Goal: Information Seeking & Learning: Learn about a topic

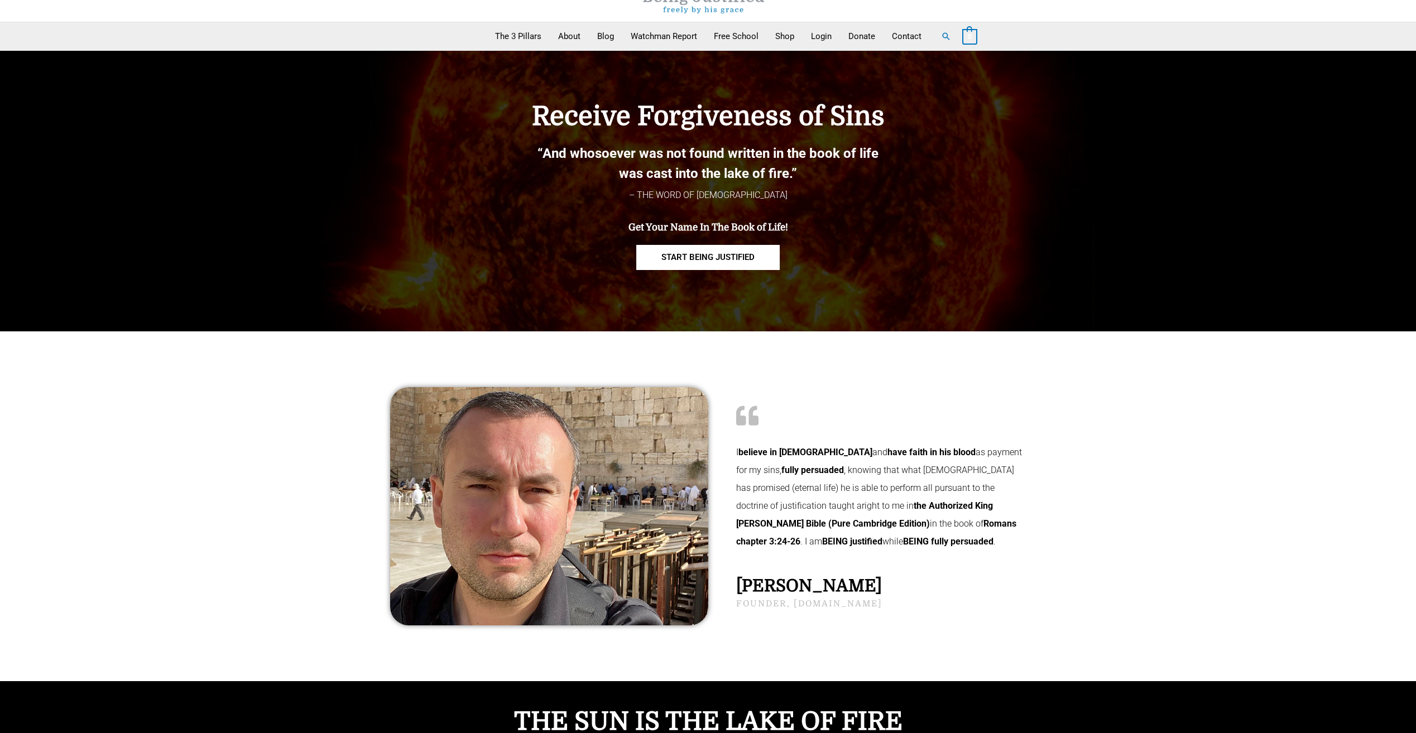
scroll to position [56, 0]
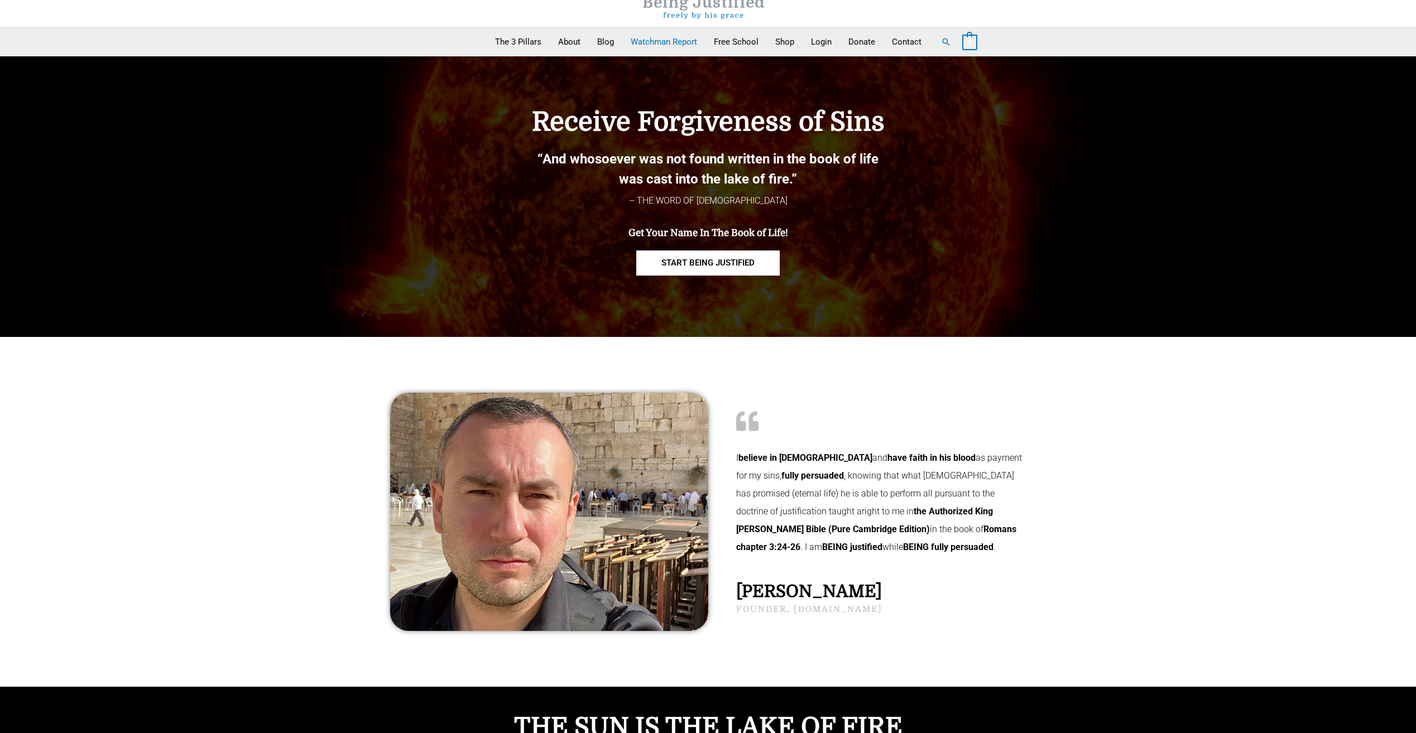
click at [655, 39] on link "Watchman Report" at bounding box center [663, 42] width 83 height 28
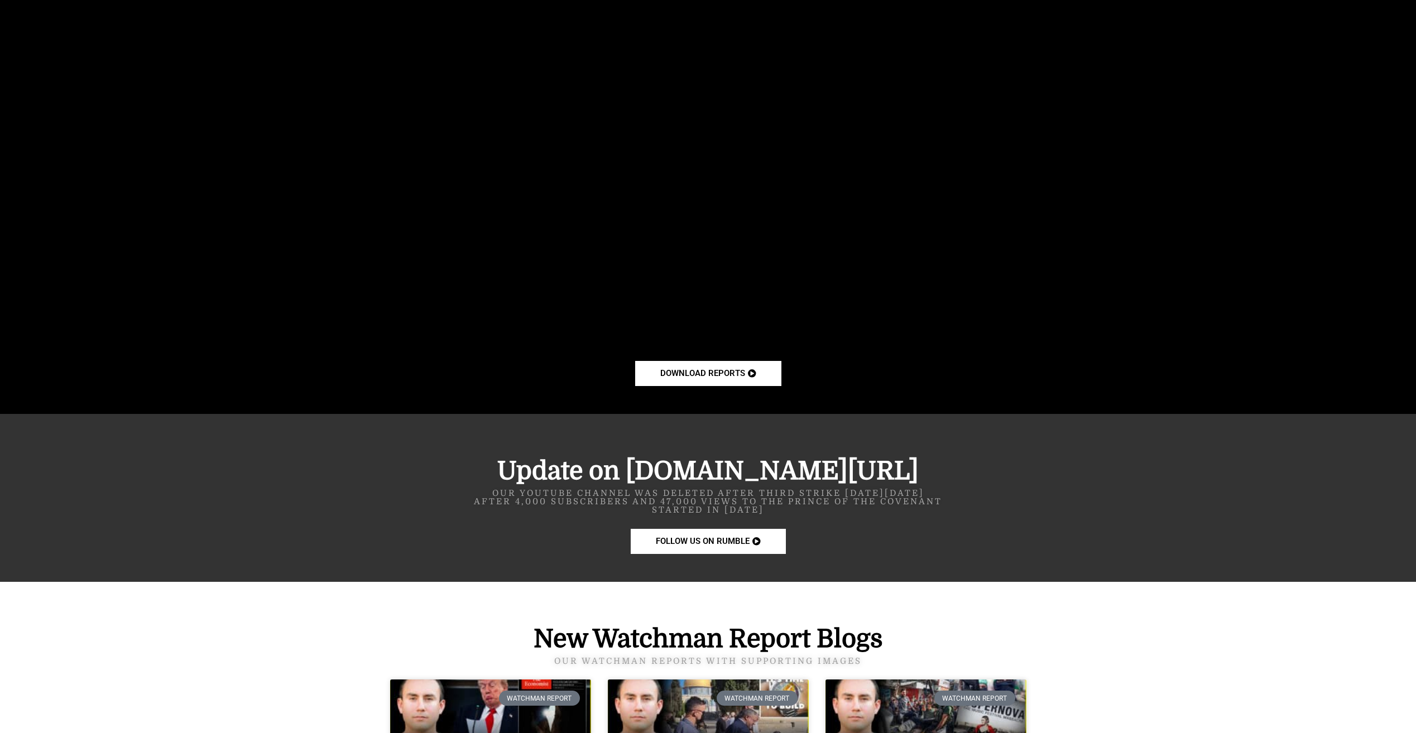
scroll to position [1172, 0]
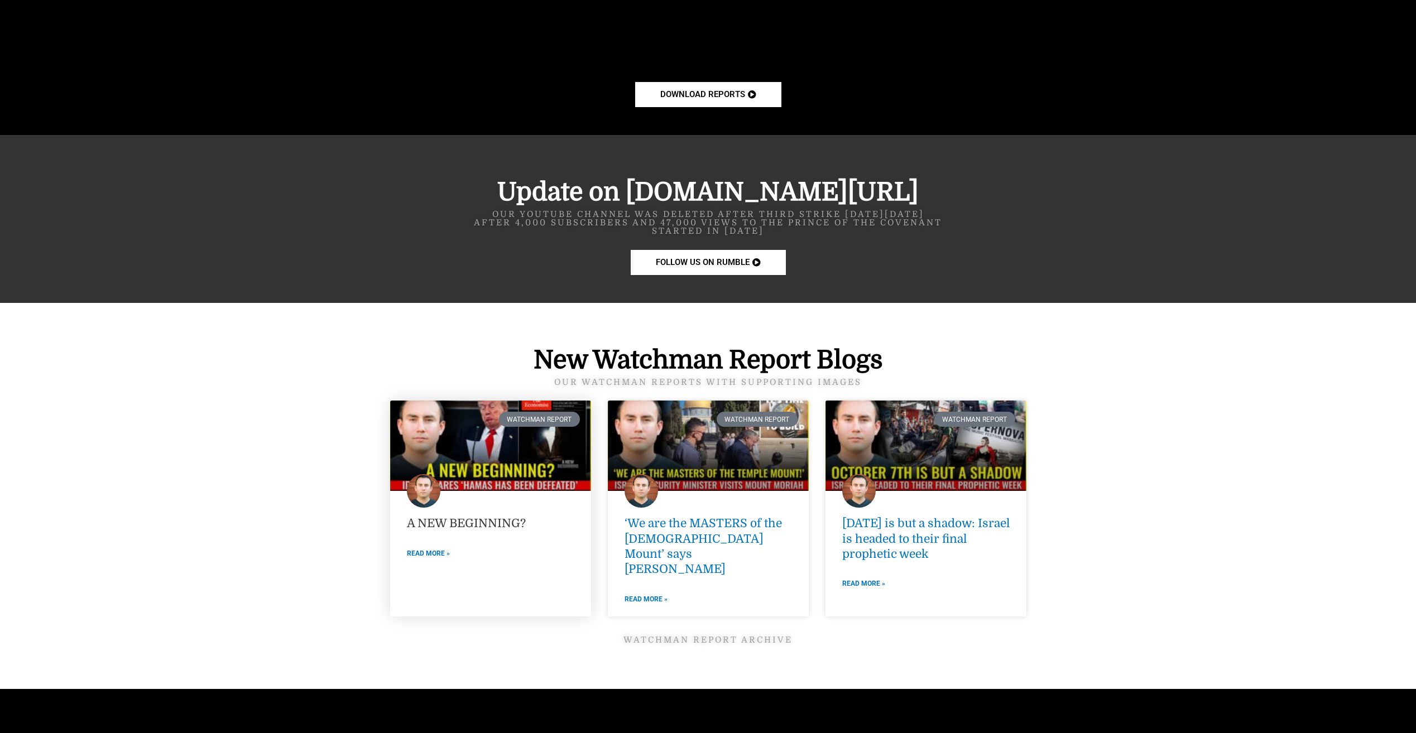
click at [500, 522] on link "A NEW BEGINNING?" at bounding box center [466, 523] width 119 height 13
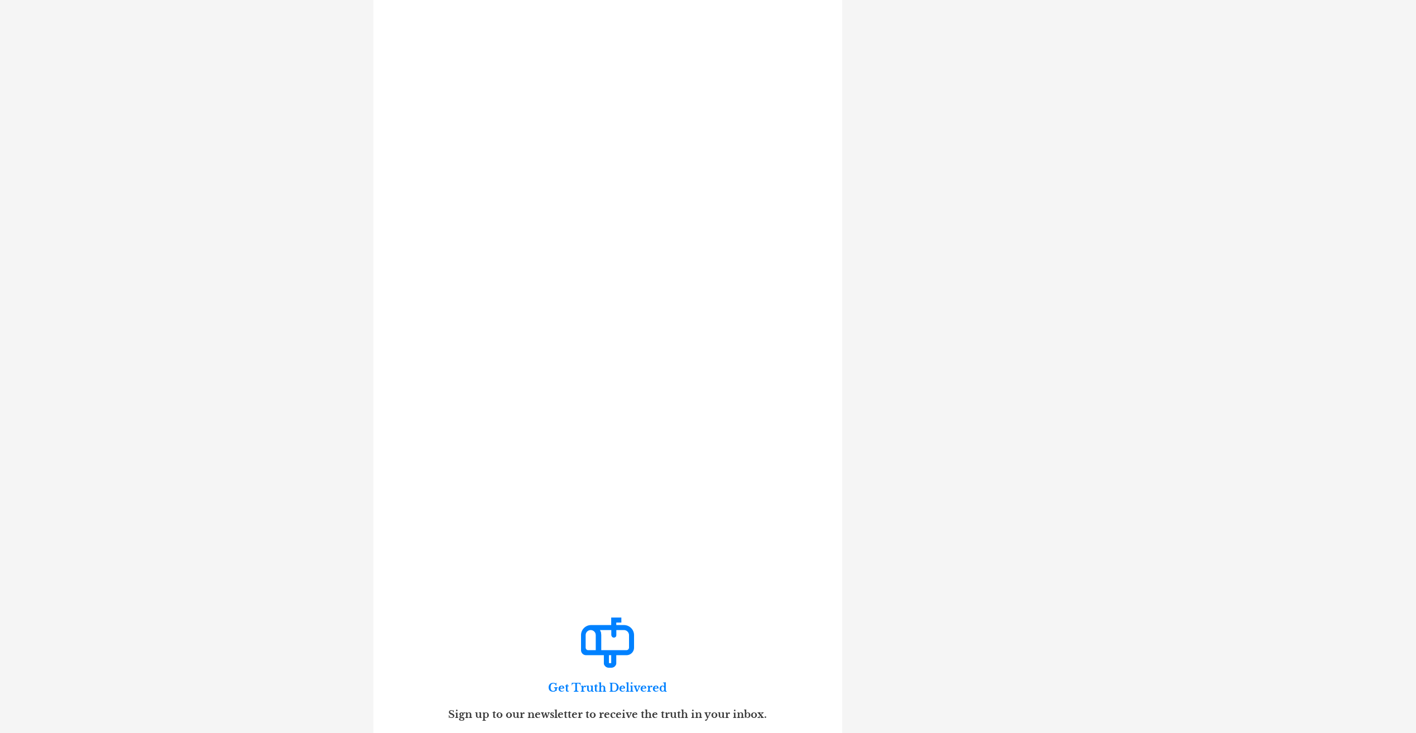
scroll to position [2288, 0]
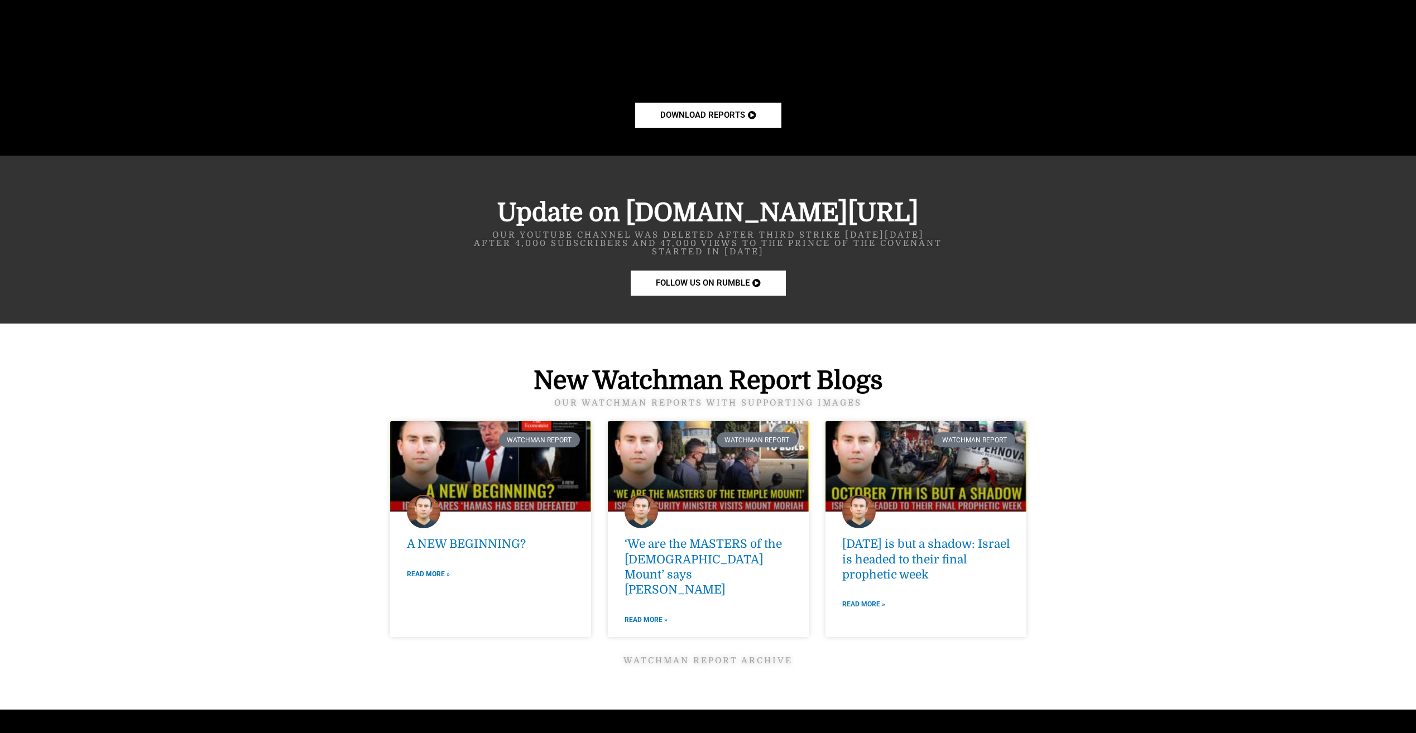
scroll to position [1172, 0]
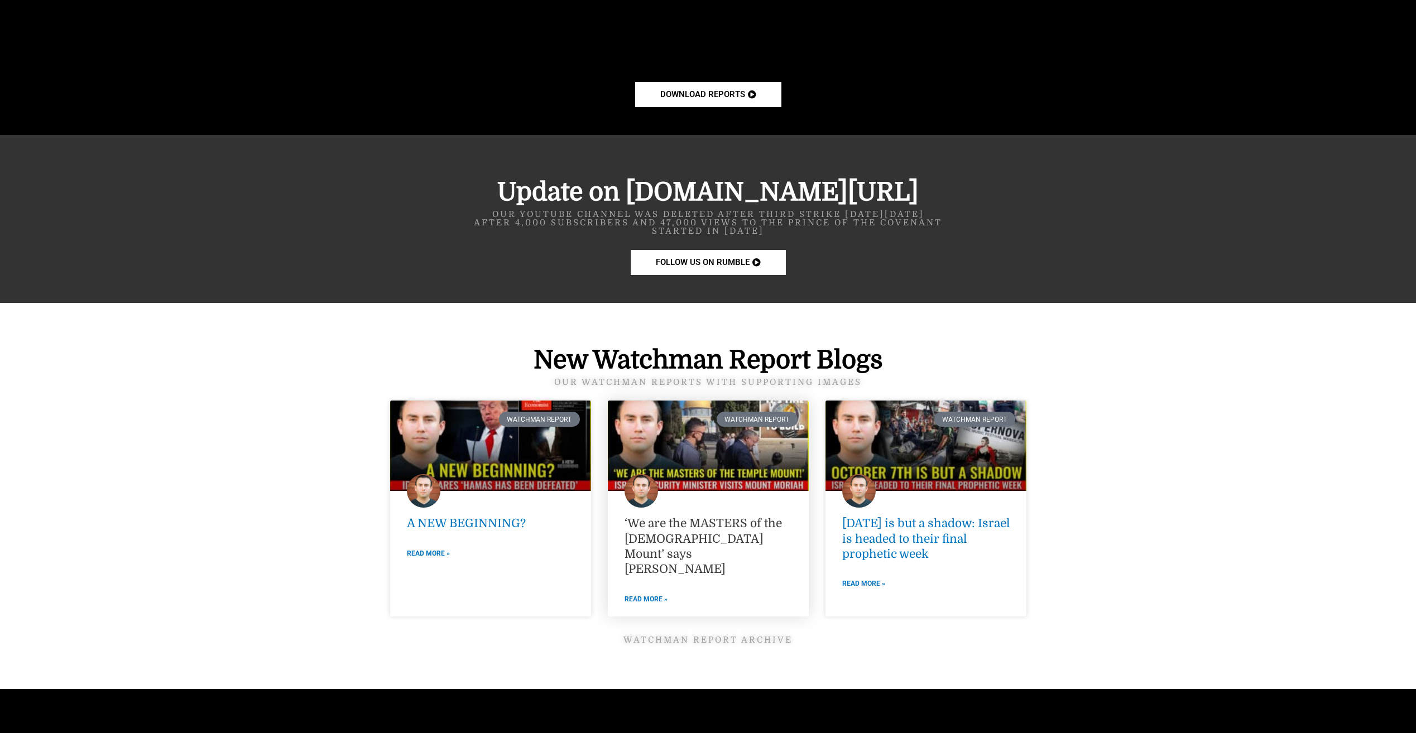
click at [737, 526] on link "‘We are the MASTERS of the [DEMOGRAPHIC_DATA] Mount’ says [PERSON_NAME]" at bounding box center [703, 546] width 157 height 59
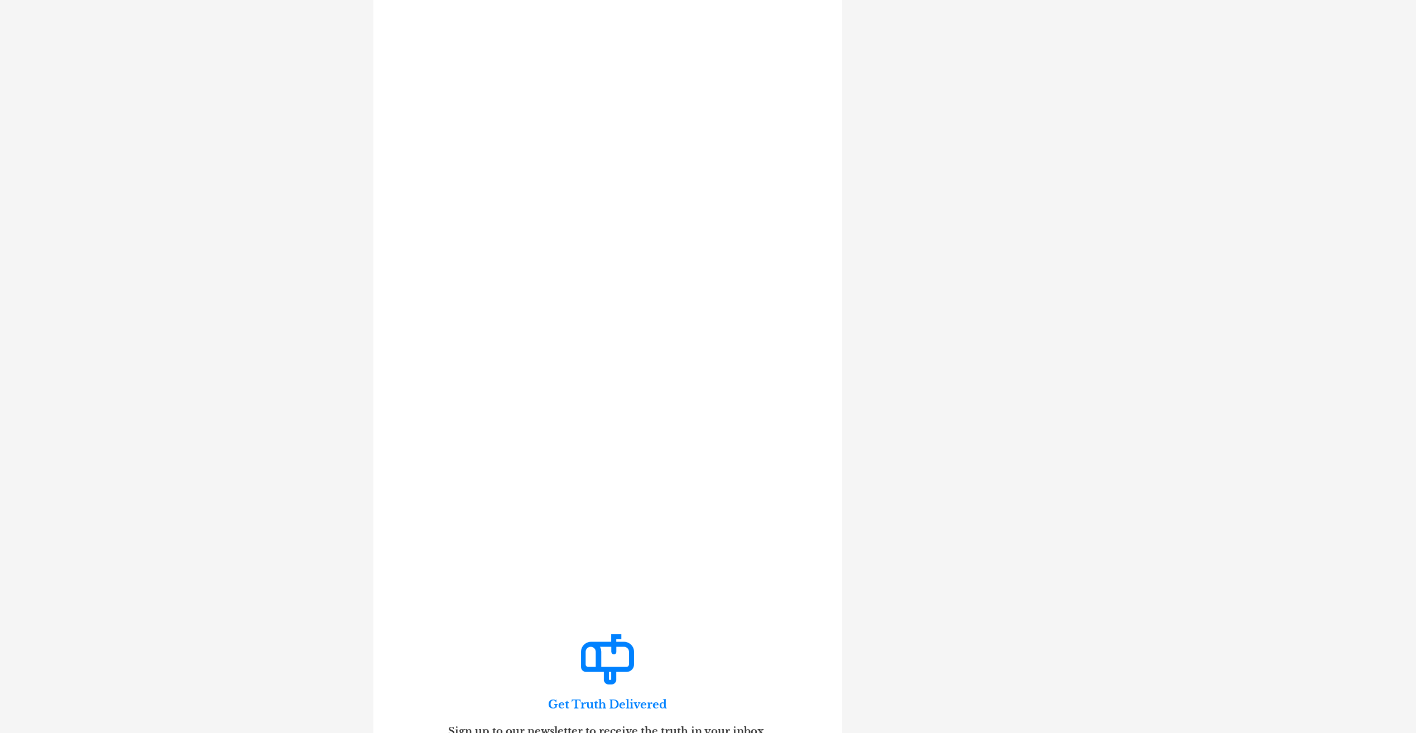
scroll to position [3460, 0]
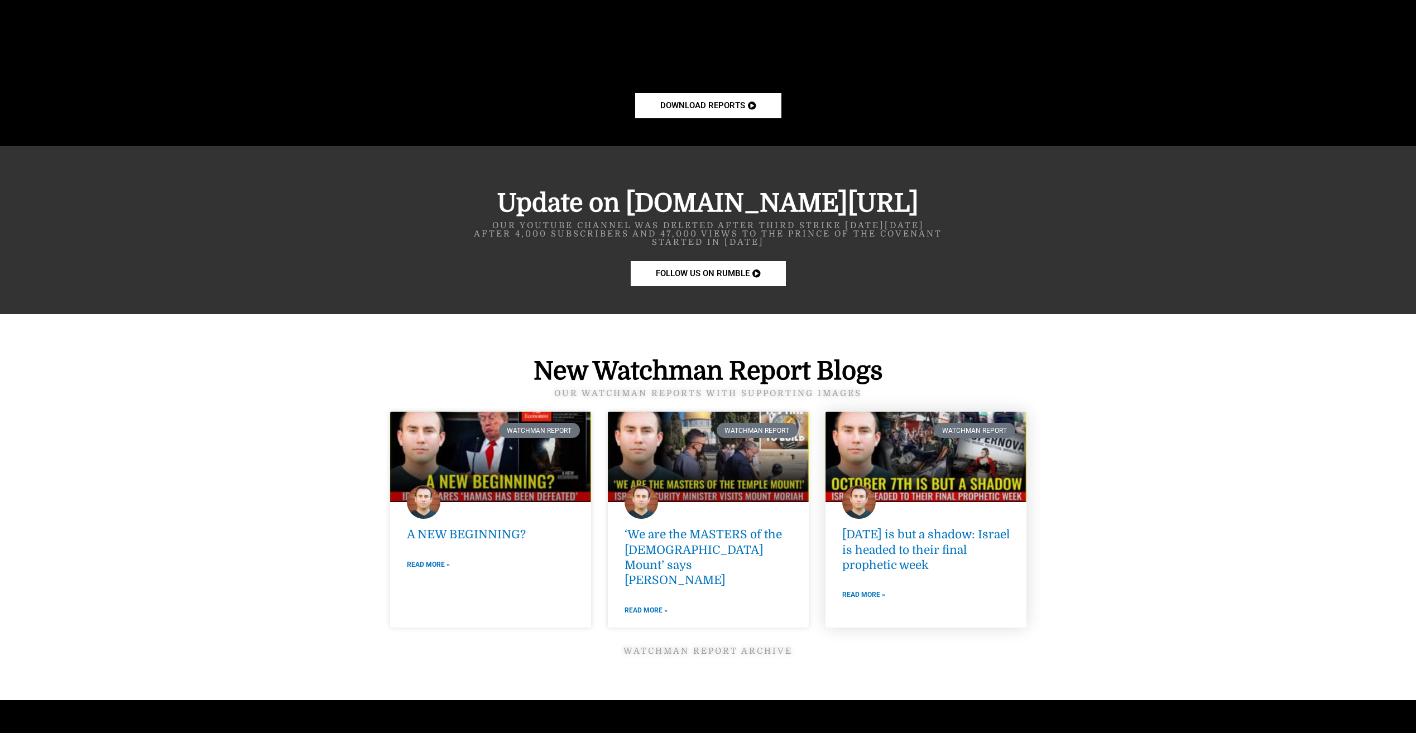
scroll to position [1172, 0]
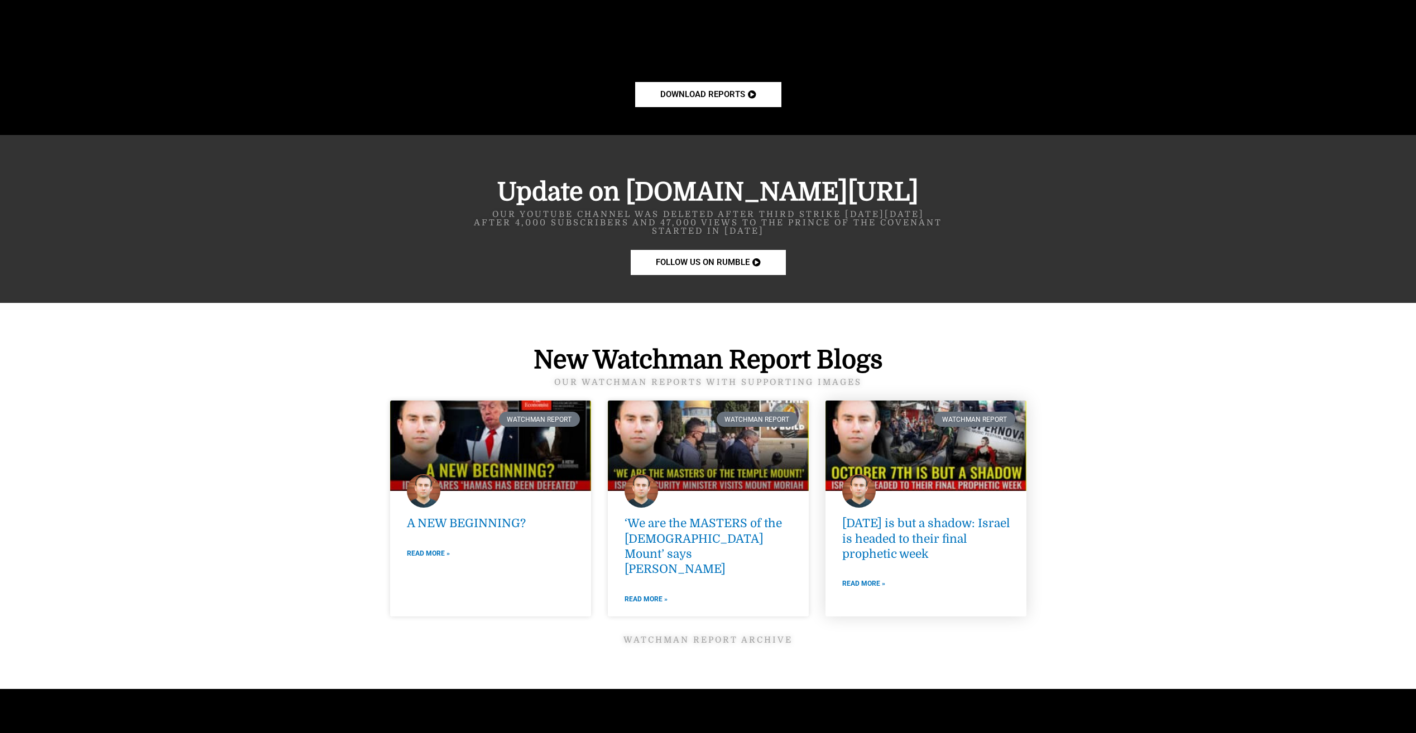
click at [895, 430] on link at bounding box center [925, 446] width 201 height 90
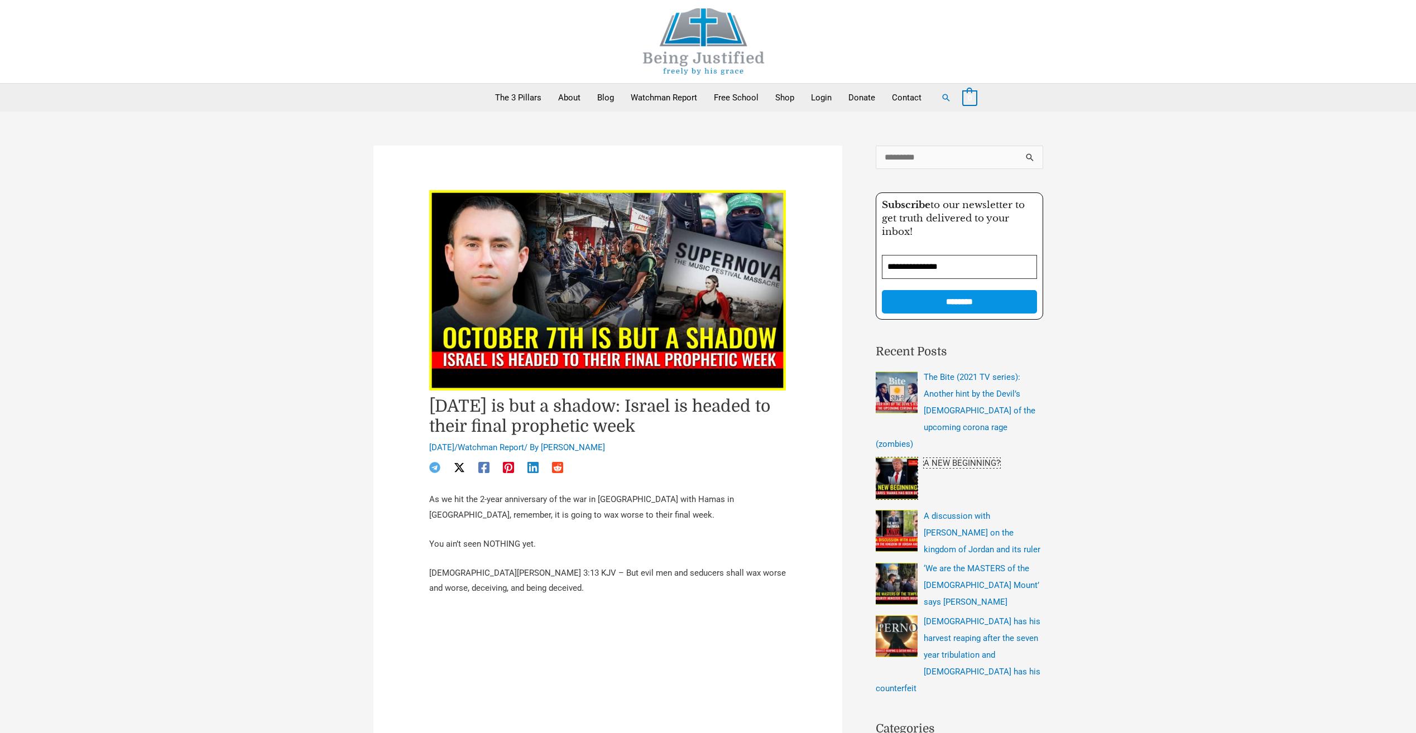
click at [904, 458] on img "Recent Posts" at bounding box center [897, 479] width 42 height 42
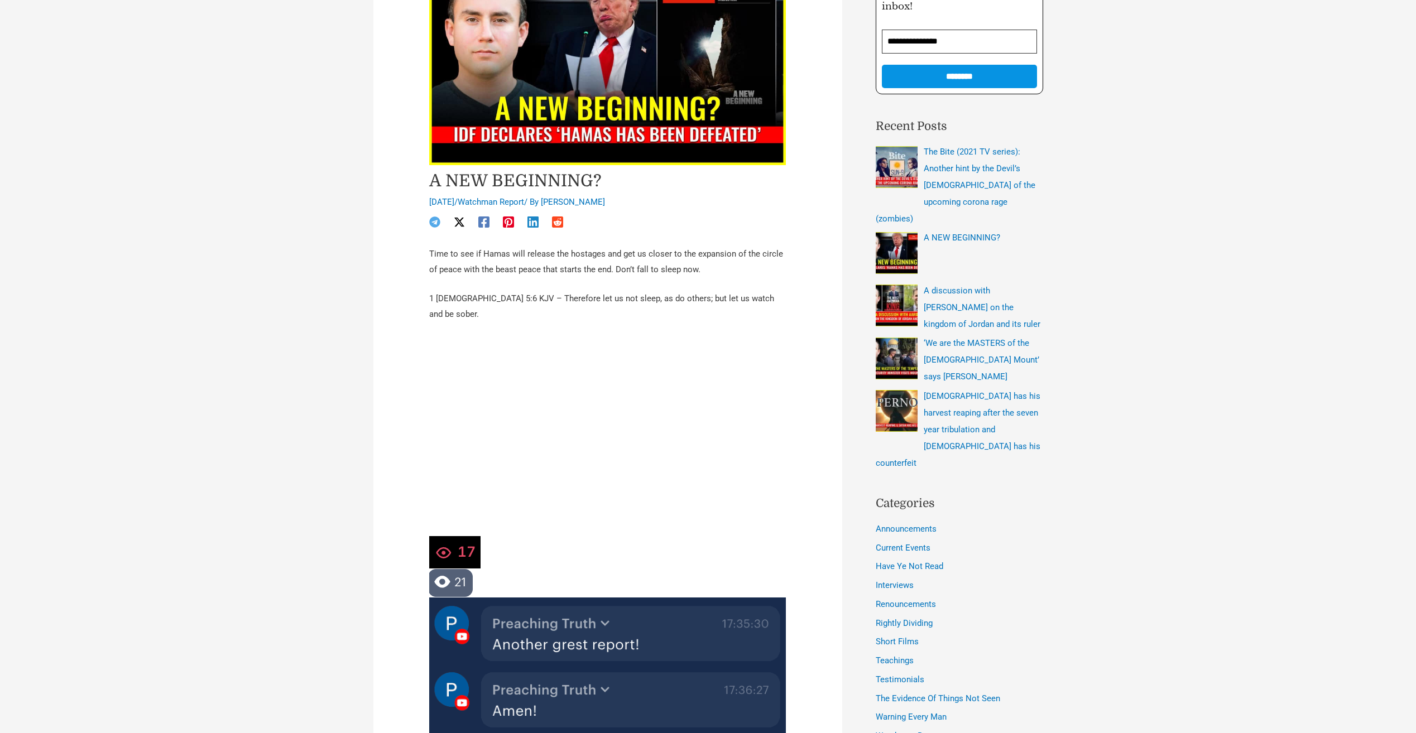
scroll to position [279, 0]
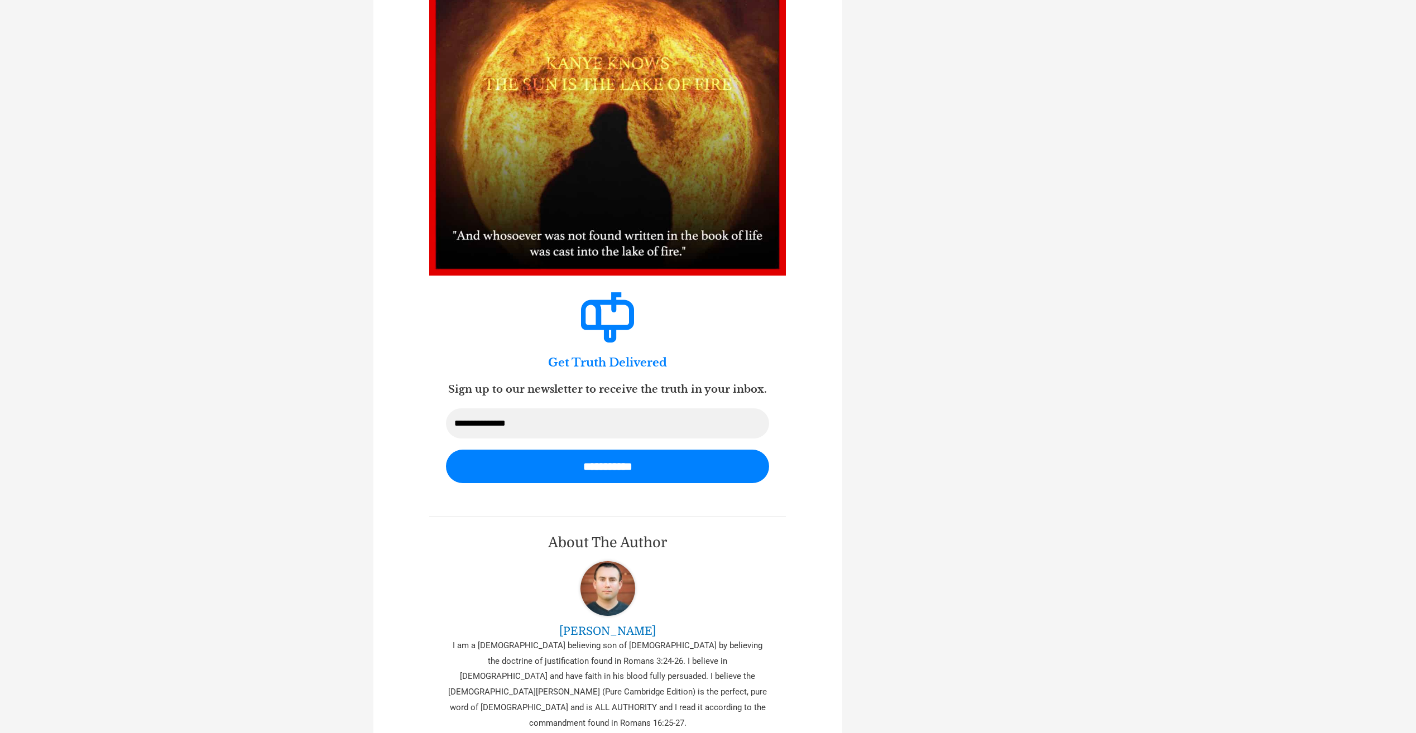
scroll to position [3795, 0]
